Goal: Use online tool/utility: Utilize a website feature to perform a specific function

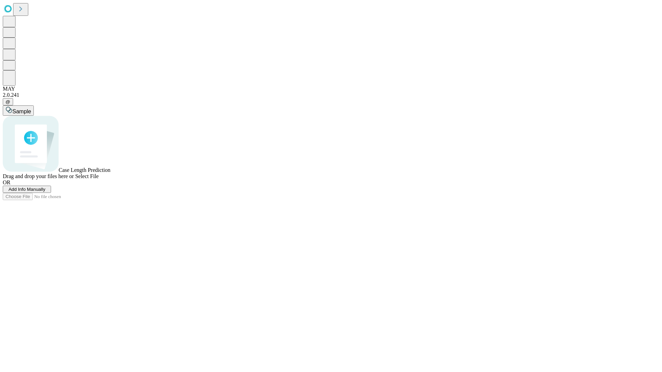
click at [45, 192] on span "Add Info Manually" at bounding box center [27, 189] width 37 height 5
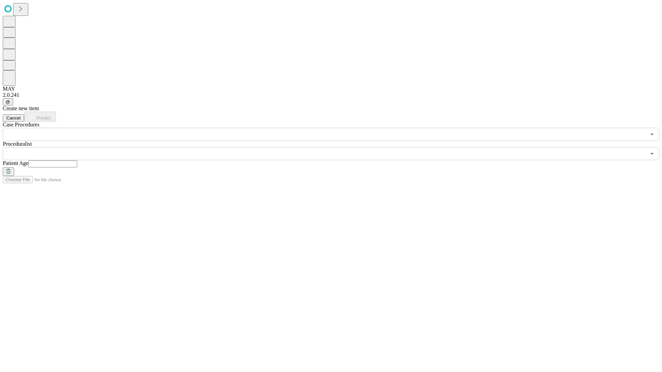
click at [77, 161] on input "text" at bounding box center [52, 164] width 49 height 7
type input "*"
click at [336, 147] on input "text" at bounding box center [324, 153] width 643 height 13
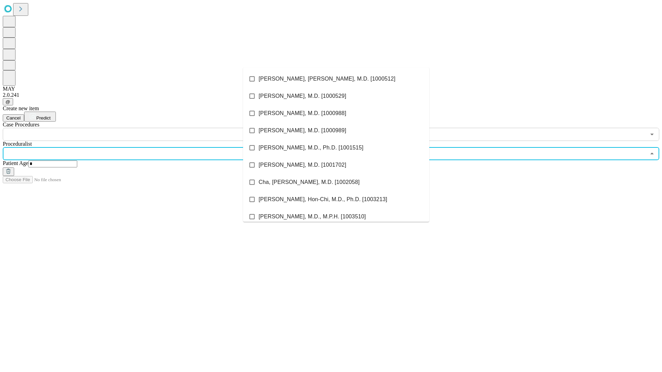
click at [336, 79] on li "[PERSON_NAME], [PERSON_NAME], M.D. [1000512]" at bounding box center [336, 78] width 186 height 17
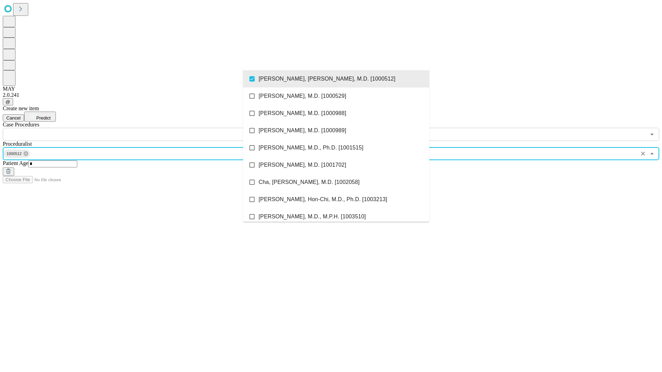
click at [145, 128] on input "text" at bounding box center [324, 134] width 643 height 13
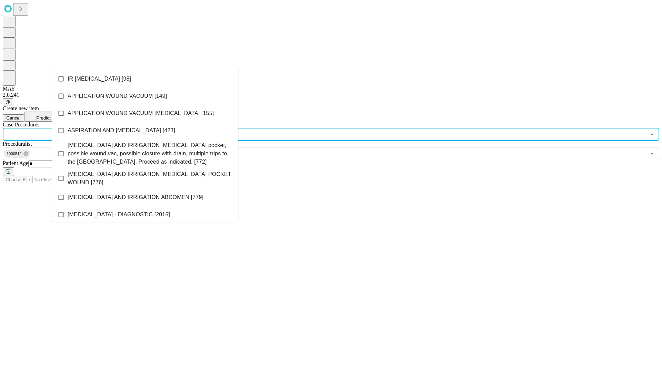
click at [145, 79] on li "IR [MEDICAL_DATA] [98]" at bounding box center [145, 78] width 186 height 17
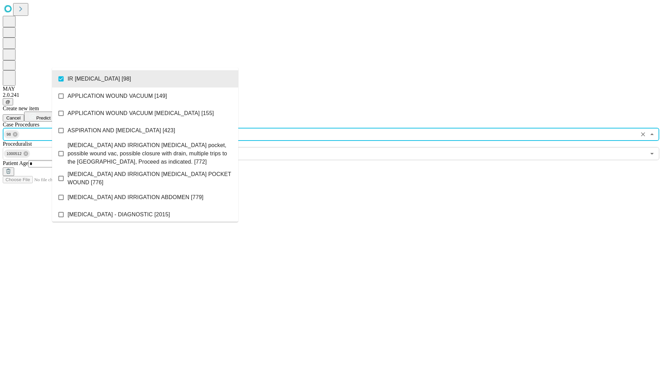
click at [50, 115] on span "Predict" at bounding box center [43, 117] width 14 height 5
